Goal: Transaction & Acquisition: Purchase product/service

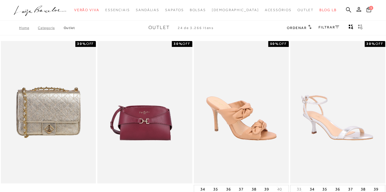
click at [337, 29] on div "FILTRAR" at bounding box center [329, 28] width 21 height 8
click at [330, 28] on link "FILTRAR" at bounding box center [329, 27] width 21 height 4
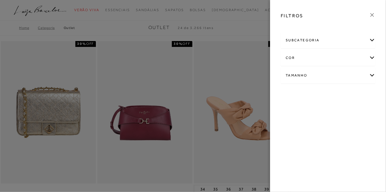
click at [347, 75] on div "Tamanho" at bounding box center [328, 76] width 94 height 16
click at [301, 133] on link "Ver mais..." at bounding box center [297, 135] width 16 height 4
click at [294, 154] on span "39" at bounding box center [290, 156] width 9 height 4
click at [290, 155] on input "39" at bounding box center [287, 158] width 6 height 6
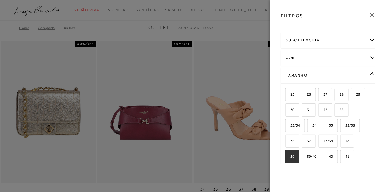
checkbox input "true"
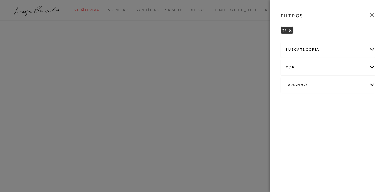
click at [247, 31] on div at bounding box center [193, 96] width 386 height 192
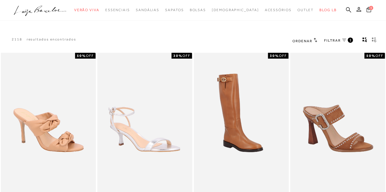
click at [375, 41] on icon "gridText6Desc" at bounding box center [374, 39] width 5 height 5
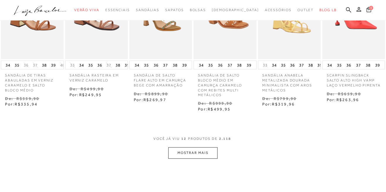
scroll to position [236, 0]
click at [216, 153] on button "MOSTRAR MAIS" at bounding box center [192, 152] width 49 height 11
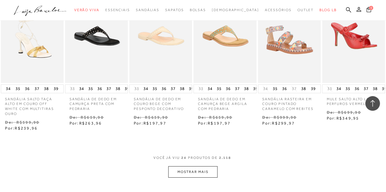
scroll to position [517, 0]
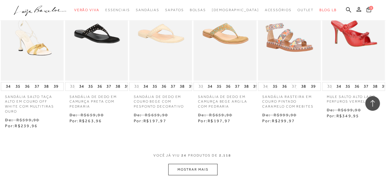
click at [208, 174] on button "MOSTRAR MAIS" at bounding box center [192, 169] width 49 height 11
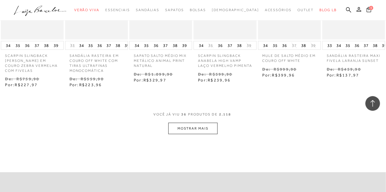
scroll to position [858, 0]
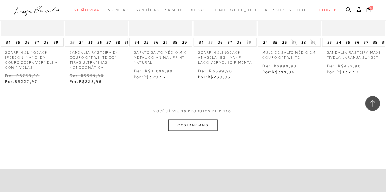
click at [208, 130] on button "MOSTRAR MAIS" at bounding box center [192, 125] width 49 height 11
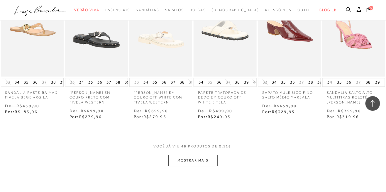
scroll to position [1116, 0]
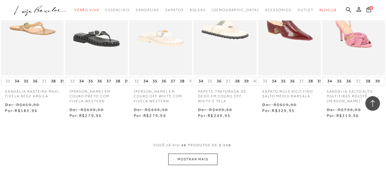
click at [208, 163] on button "MOSTRAR MAIS" at bounding box center [192, 159] width 49 height 11
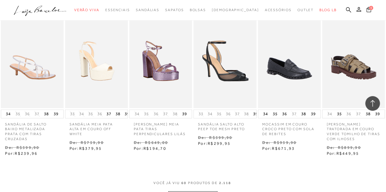
scroll to position [1370, 0]
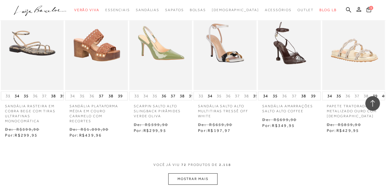
scroll to position [1685, 0]
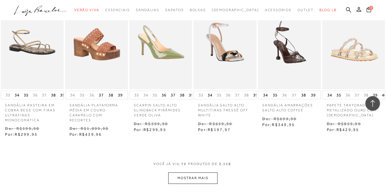
click at [211, 179] on button "MOSTRAR MAIS" at bounding box center [192, 178] width 49 height 11
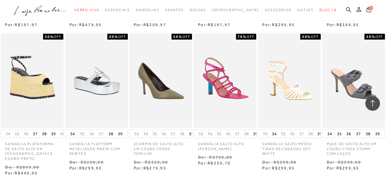
scroll to position [1939, 0]
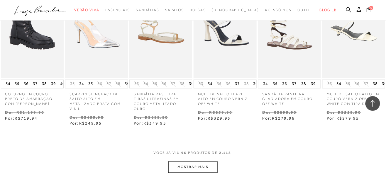
scroll to position [2287, 0]
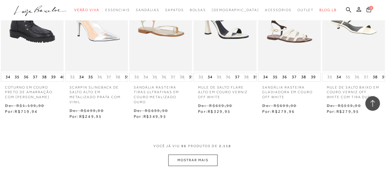
click at [204, 162] on button "MOSTRAR MAIS" at bounding box center [192, 160] width 49 height 11
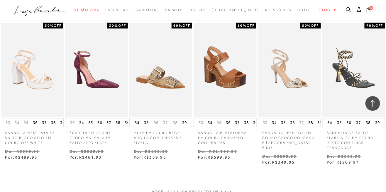
scroll to position [2534, 0]
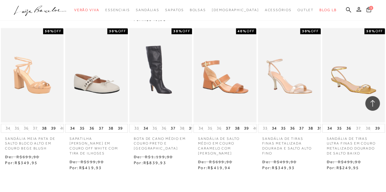
scroll to position [2833, 0]
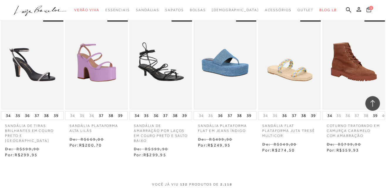
scroll to position [3141, 0]
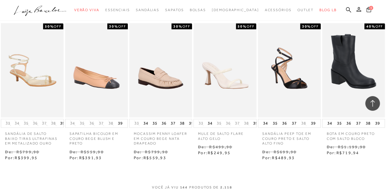
scroll to position [3428, 0]
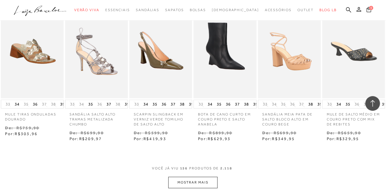
scroll to position [3755, 0]
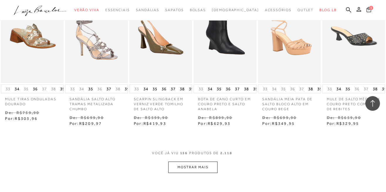
click at [214, 162] on button "MOSTRAR MAIS" at bounding box center [192, 167] width 49 height 11
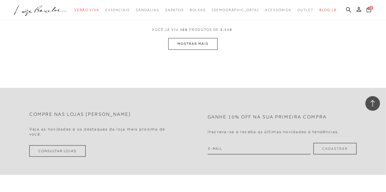
scroll to position [4162, 0]
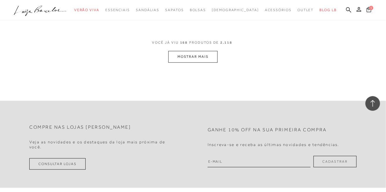
click at [204, 51] on button "MOSTRAR MAIS" at bounding box center [192, 56] width 49 height 11
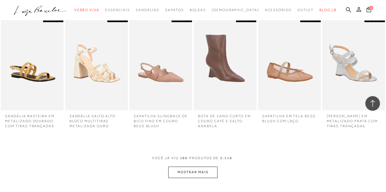
scroll to position [4294, 0]
click at [206, 167] on button "MOSTRAR MAIS" at bounding box center [192, 172] width 49 height 11
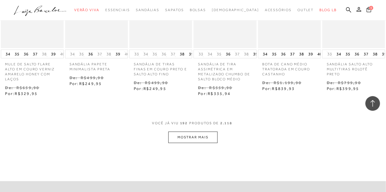
scroll to position [4672, 0]
click at [211, 131] on button "MOSTRAR MAIS" at bounding box center [192, 136] width 49 height 11
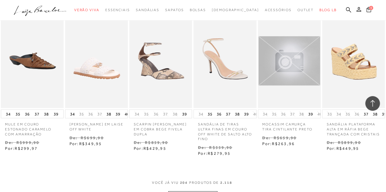
scroll to position [4907, 0]
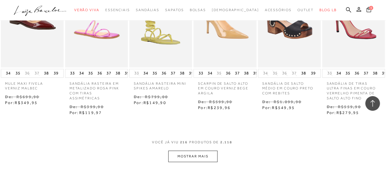
scroll to position [5254, 0]
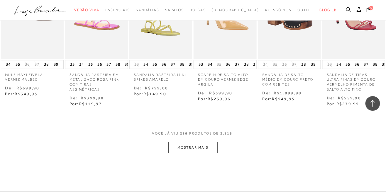
click at [208, 142] on button "MOSTRAR MAIS" at bounding box center [192, 147] width 49 height 11
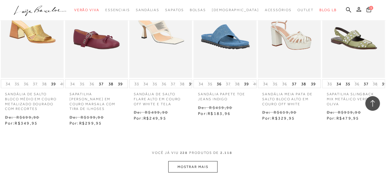
scroll to position [5544, 0]
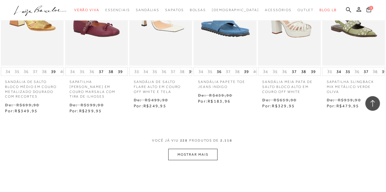
click at [187, 149] on button "MOSTRAR MAIS" at bounding box center [192, 154] width 49 height 11
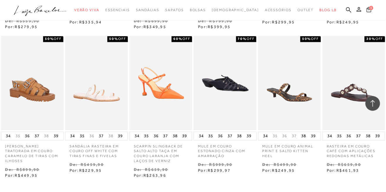
scroll to position [5799, 0]
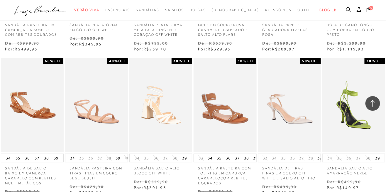
scroll to position [6056, 0]
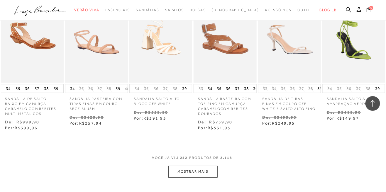
scroll to position [6118, 0]
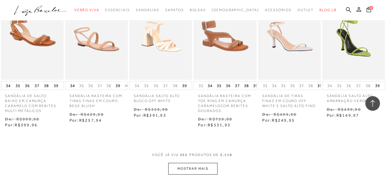
click at [209, 163] on button "MOSTRAR MAIS" at bounding box center [192, 168] width 49 height 11
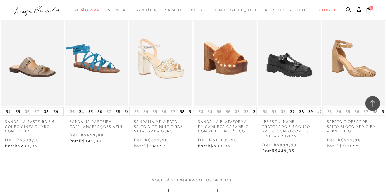
scroll to position [6377, 0]
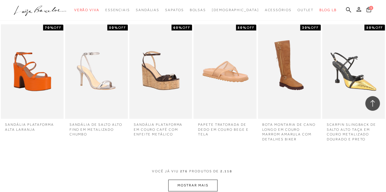
scroll to position [6650, 0]
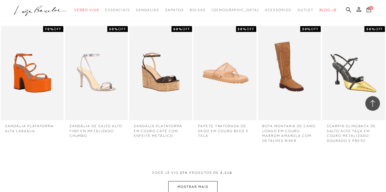
click at [201, 181] on button "MOSTRAR MAIS" at bounding box center [192, 186] width 49 height 11
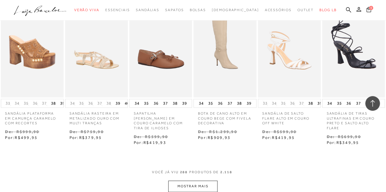
scroll to position [6996, 0]
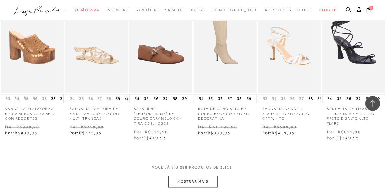
click at [203, 176] on button "MOSTRAR MAIS" at bounding box center [192, 181] width 49 height 11
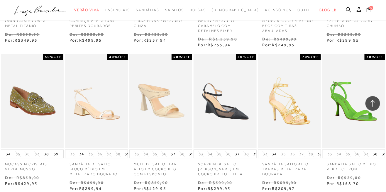
scroll to position [7265, 0]
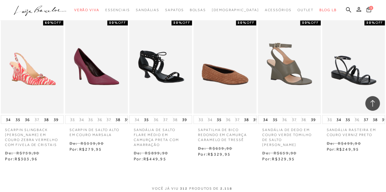
scroll to position [7564, 0]
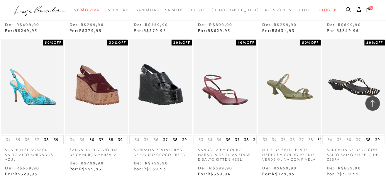
scroll to position [7837, 0]
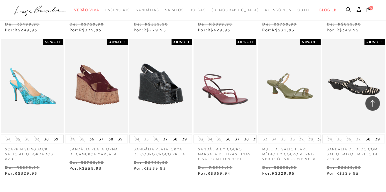
click at [196, 192] on div "Loading..." at bounding box center [193, 96] width 386 height 192
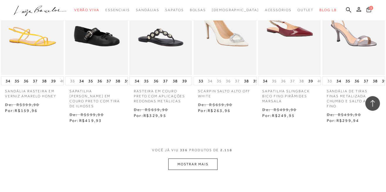
scroll to position [8193, 0]
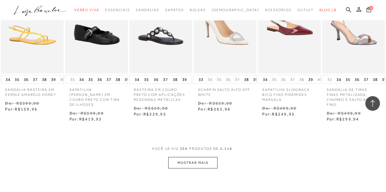
click at [204, 157] on button "MOSTRAR MAIS" at bounding box center [192, 162] width 49 height 11
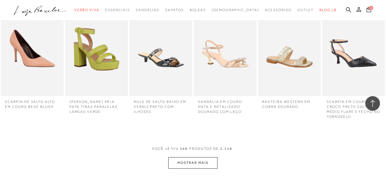
scroll to position [8449, 0]
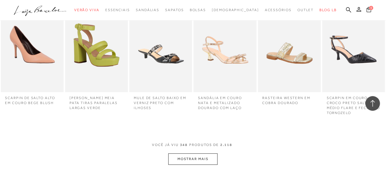
click at [198, 153] on button "MOSTRAR MAIS" at bounding box center [192, 158] width 49 height 11
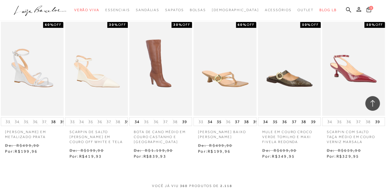
scroll to position [8746, 0]
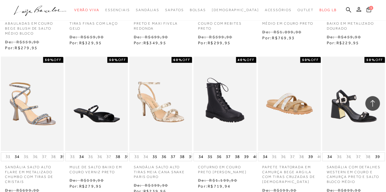
scroll to position [9298, 0]
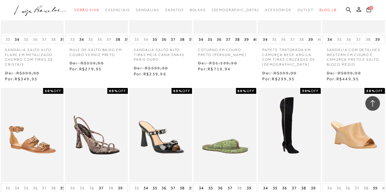
scroll to position [9413, 0]
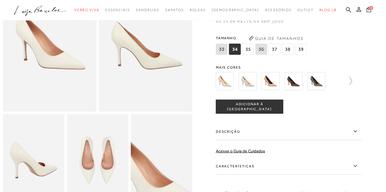
click at [349, 81] on icon at bounding box center [348, 81] width 8 height 8
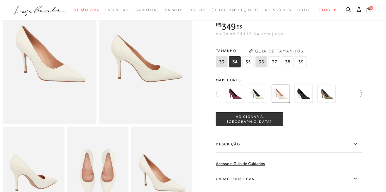
scroll to position [52, 0]
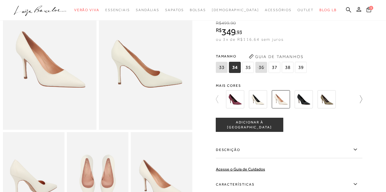
click at [359, 103] on icon at bounding box center [358, 99] width 8 height 8
click at [361, 106] on link at bounding box center [358, 100] width 8 height 22
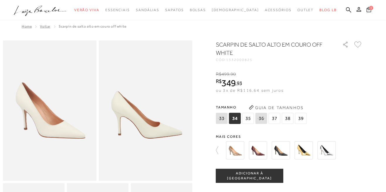
scroll to position [0, 0]
